Goal: Use online tool/utility: Utilize a website feature to perform a specific function

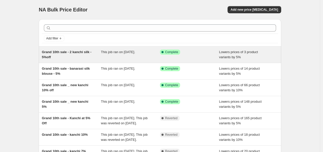
click at [72, 56] on div "Grand 10th sale - 2 kanchi silk - 5%off" at bounding box center [71, 55] width 59 height 10
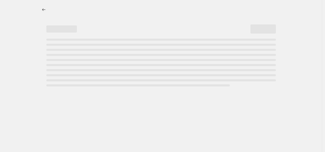
select select "percentage"
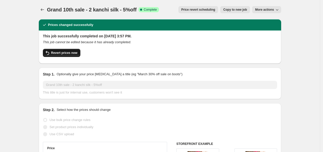
click at [70, 51] on span "Revert prices now" at bounding box center [64, 53] width 26 height 4
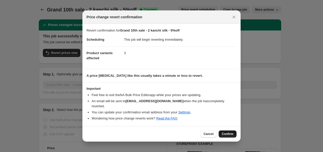
click at [223, 132] on span "Confirm" at bounding box center [227, 134] width 12 height 4
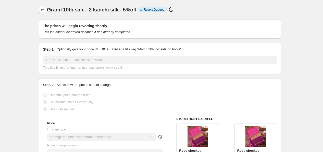
click at [41, 8] on icon "Price change jobs" at bounding box center [42, 9] width 5 height 5
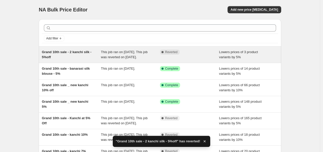
click at [137, 59] on span "This job ran on [DATE]. This job was reverted on [DATE]." at bounding box center [124, 54] width 47 height 9
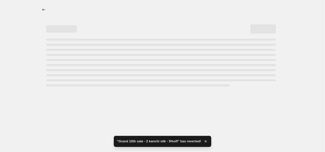
select select "percentage"
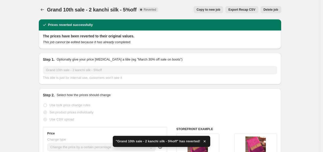
click at [213, 9] on span "Copy to new job" at bounding box center [208, 10] width 24 height 4
select select "percentage"
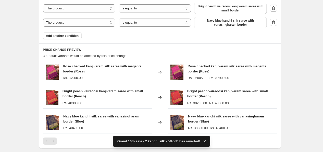
scroll to position [255, 0]
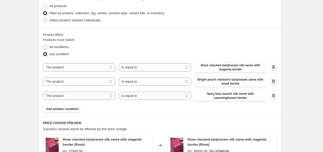
click at [276, 82] on icon "button" at bounding box center [273, 81] width 5 height 5
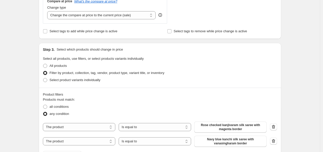
scroll to position [365, 0]
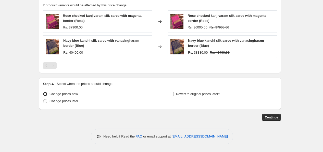
click at [267, 115] on button "Continue" at bounding box center [270, 117] width 19 height 7
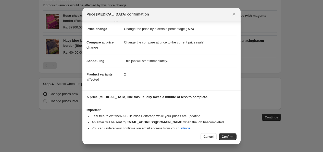
scroll to position [15, 0]
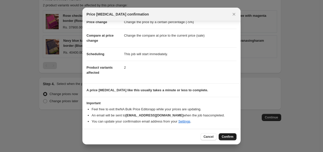
click at [225, 136] on span "Confirm" at bounding box center [227, 137] width 12 height 4
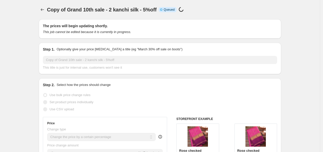
select select "percentage"
